Goal: Task Accomplishment & Management: Manage account settings

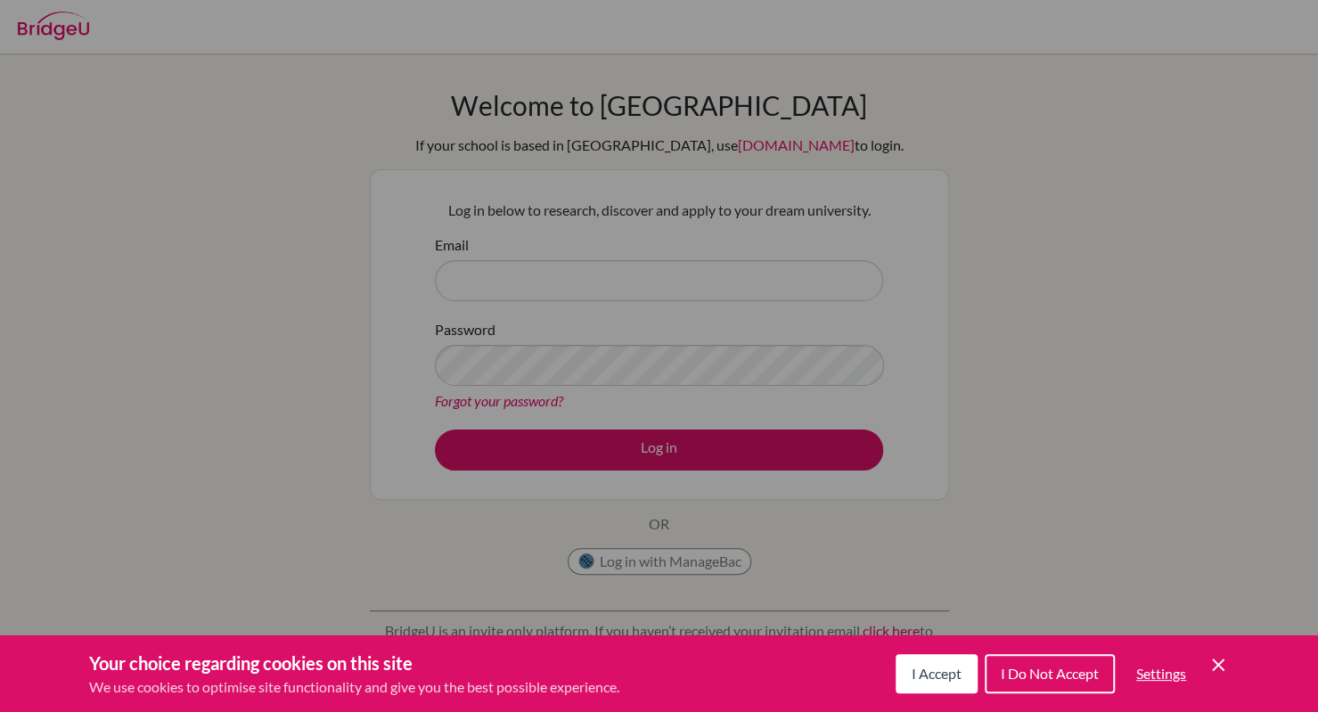
click at [929, 675] on span "I Accept" at bounding box center [937, 673] width 50 height 17
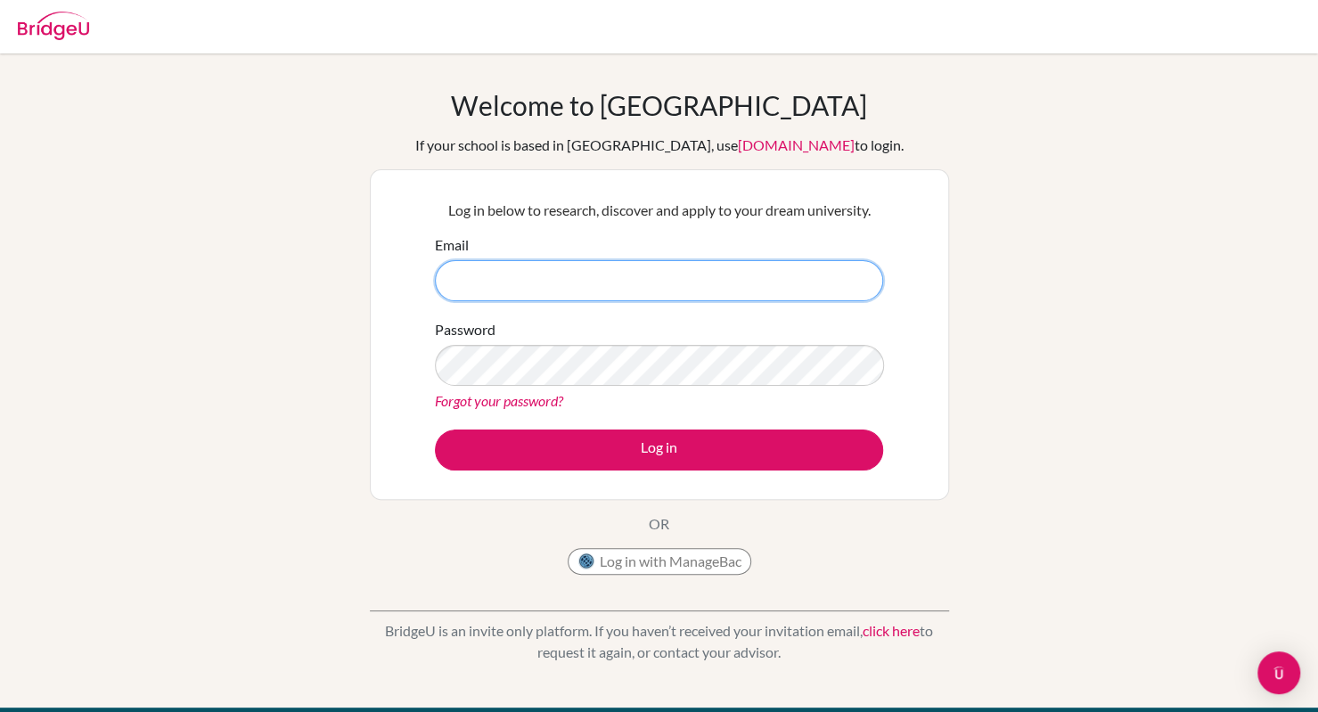
click at [602, 286] on input "Email" at bounding box center [659, 280] width 448 height 41
paste input "[EMAIL_ADDRESS][DOMAIN_NAME]"
type input "[EMAIL_ADDRESS][DOMAIN_NAME]"
click at [607, 423] on form "Email siyu_chen@my.ofs.edu.sg Password Forgot your password? Log in" at bounding box center [659, 352] width 448 height 236
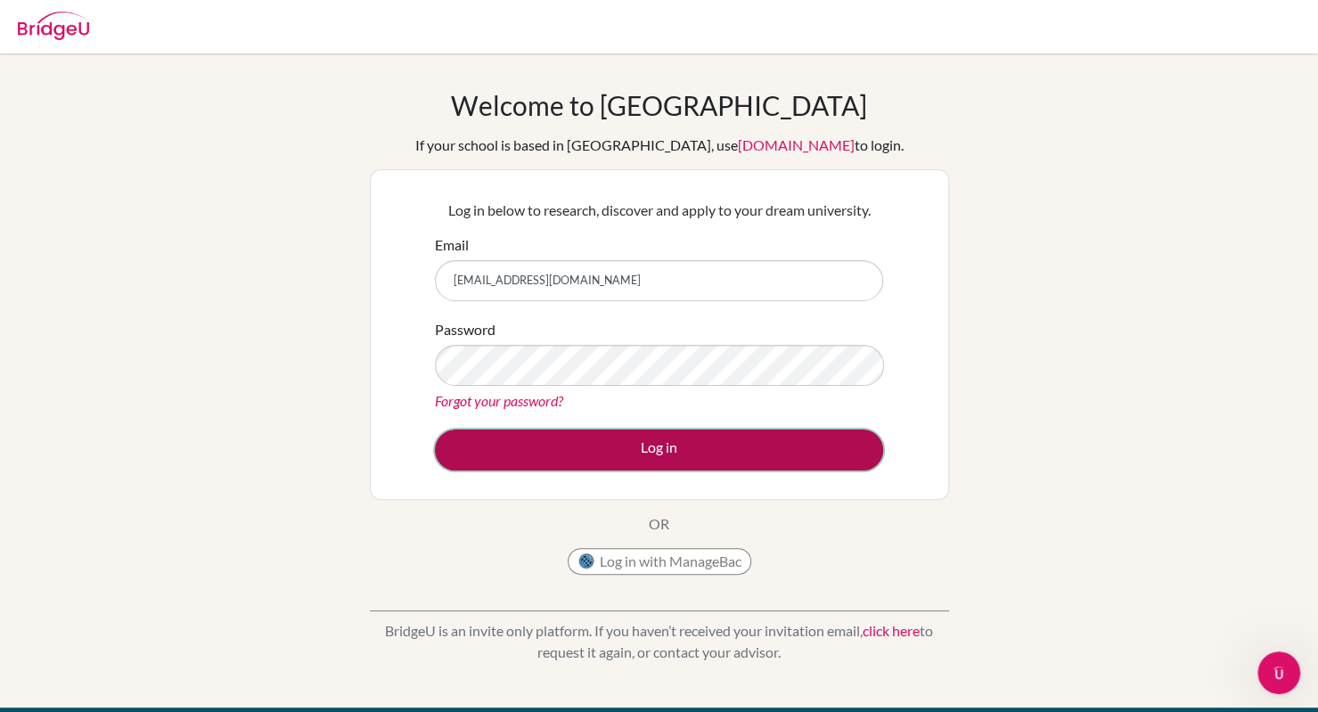
click at [617, 443] on button "Log in" at bounding box center [659, 450] width 448 height 41
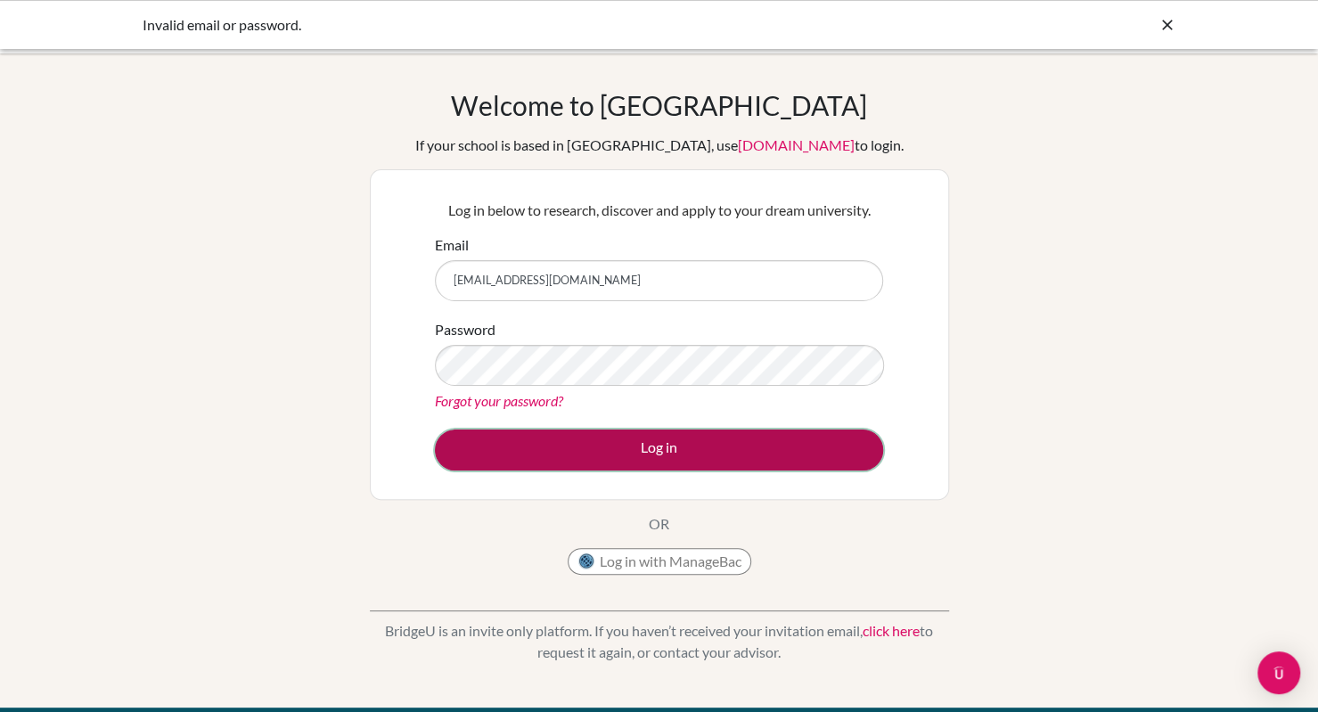
click at [591, 453] on button "Log in" at bounding box center [659, 450] width 448 height 41
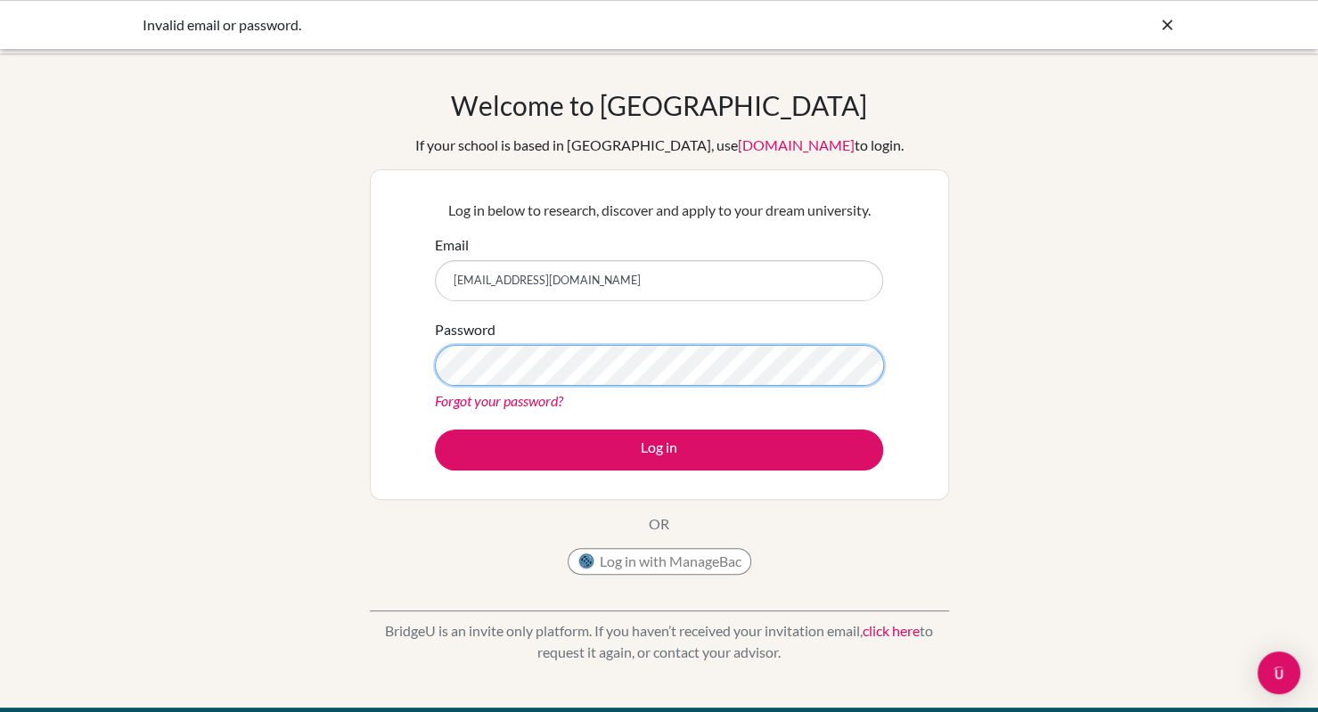
click at [435, 430] on button "Log in" at bounding box center [659, 450] width 448 height 41
